Goal: Task Accomplishment & Management: Use online tool/utility

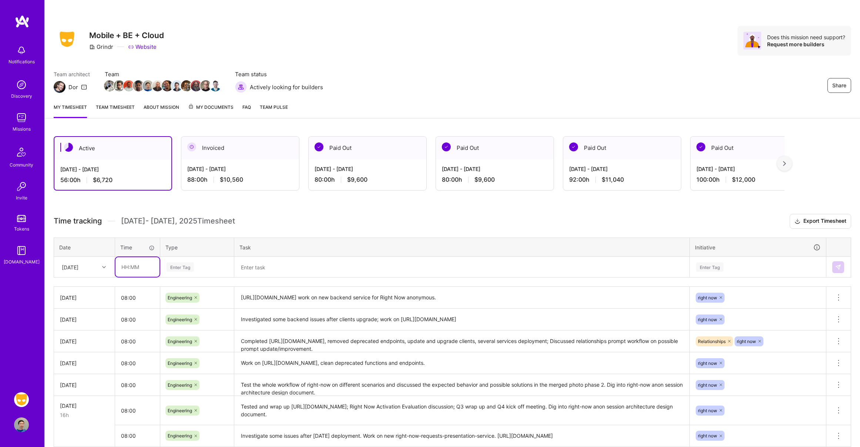
click at [129, 267] on input "text" at bounding box center [137, 267] width 44 height 20
type input "08:00"
click at [217, 270] on div "Enter Tag" at bounding box center [197, 266] width 63 height 9
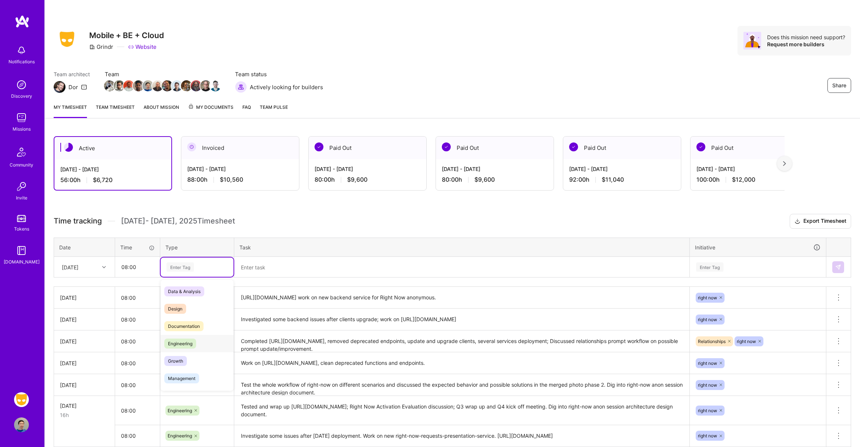
click at [195, 341] on span "Engineering" at bounding box center [180, 343] width 32 height 10
click at [278, 267] on textarea at bounding box center [462, 266] width 454 height 19
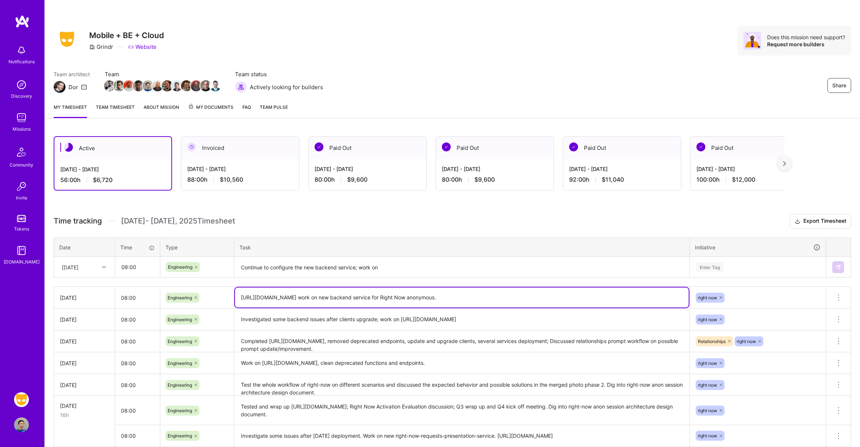
drag, startPoint x: 353, startPoint y: 297, endPoint x: 242, endPoint y: 294, distance: 111.4
click at [242, 294] on textarea "[URL][DOMAIN_NAME] work on new backend service for Right Now anonymous." at bounding box center [462, 297] width 454 height 20
click at [416, 265] on textarea "Continue to configure the new backend service; work on" at bounding box center [462, 267] width 454 height 20
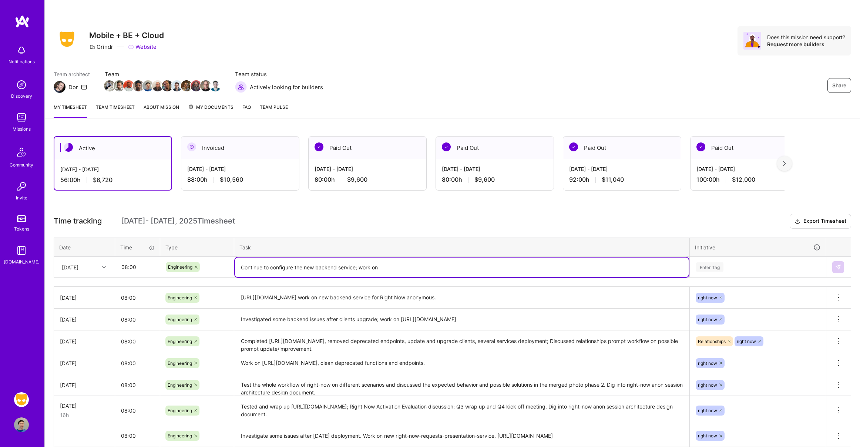
paste textarea "https://grindr.atlassian.net/browse/RTNW-728"
type textarea "Continue to configure the new backend service; work on https://grindr.atlassian…"
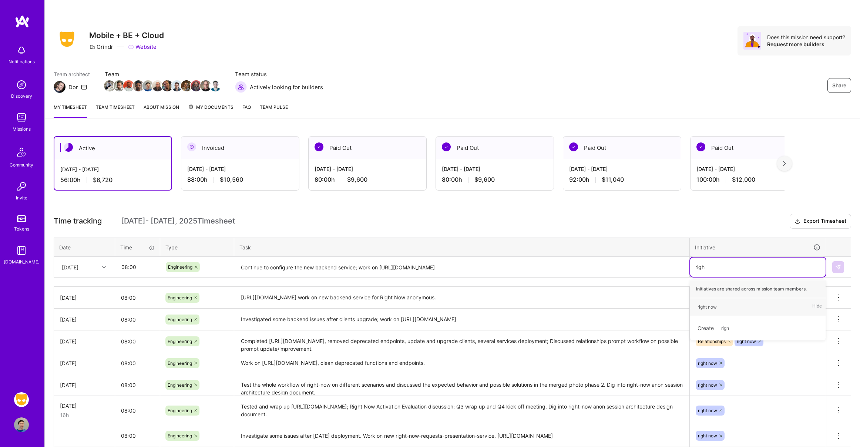
type input "right"
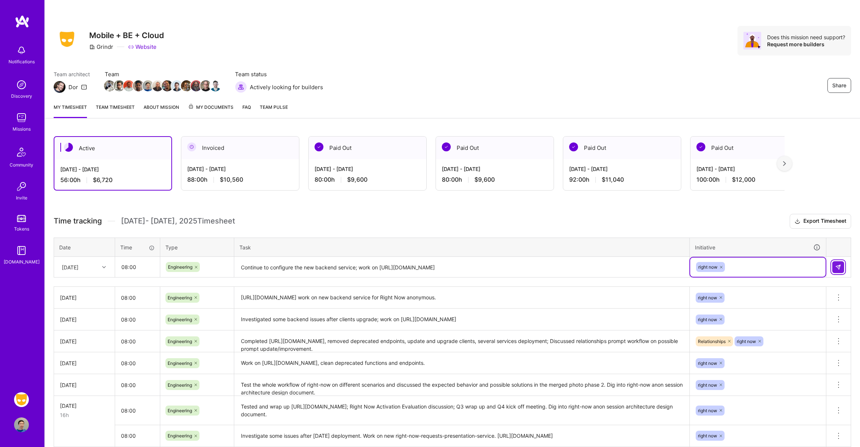
click at [839, 266] on img at bounding box center [838, 267] width 6 height 6
